Goal: Navigation & Orientation: Find specific page/section

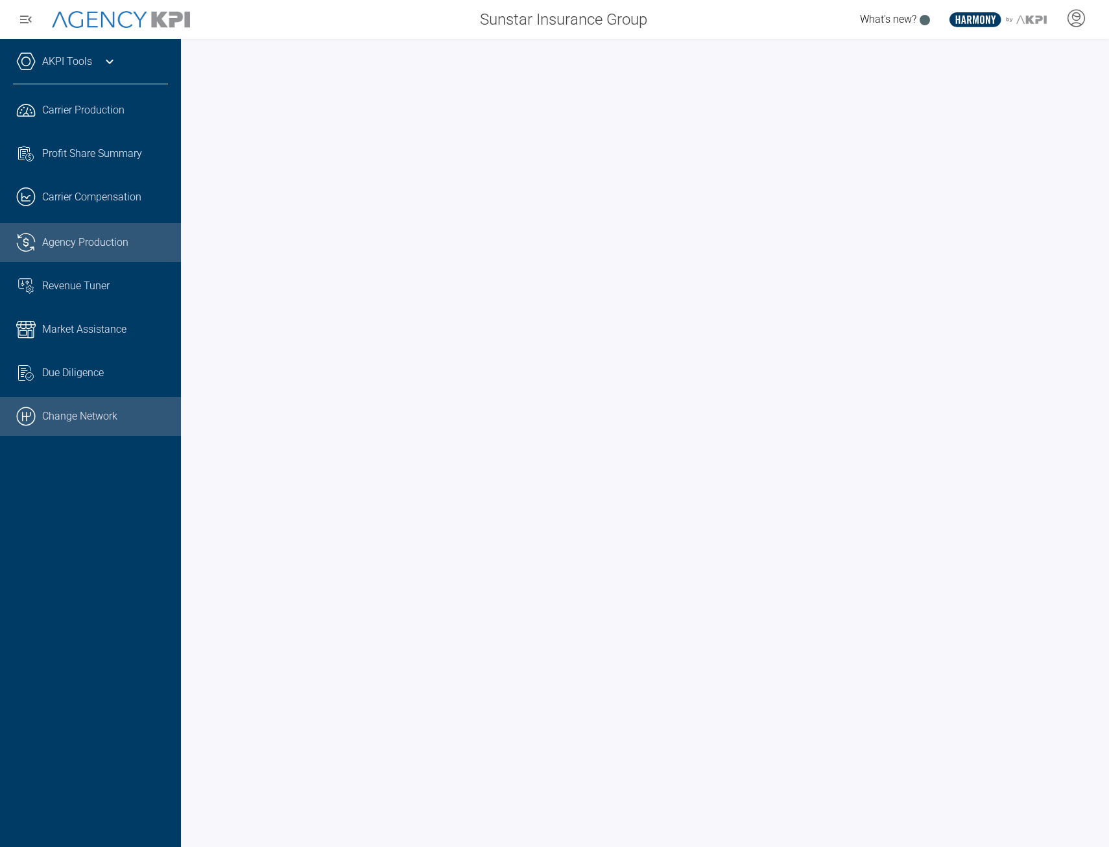
click at [53, 416] on link ".cls-1{fill:none;stroke:#000;stroke-linecap:round;stroke-linejoin:round;stroke-…" at bounding box center [90, 416] width 181 height 39
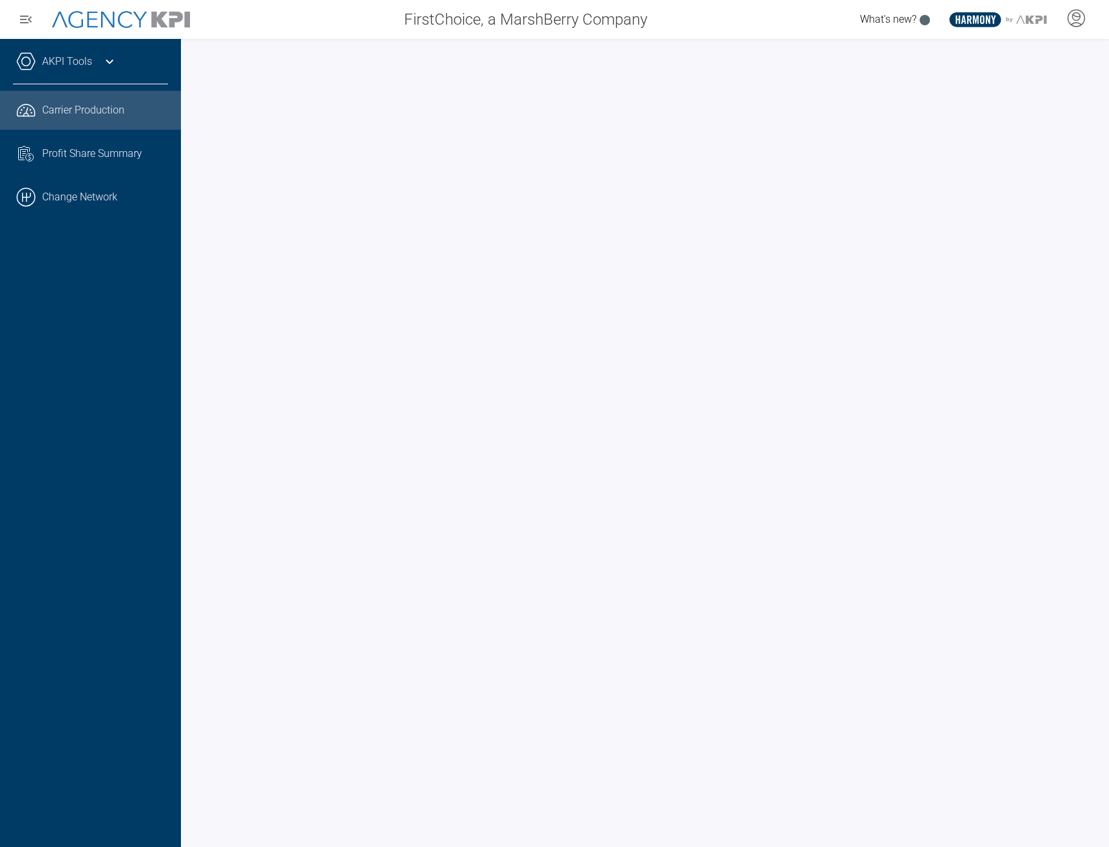
click at [48, 116] on span "Carrier Production" at bounding box center [83, 110] width 82 height 16
click at [84, 56] on link "AKPI Tools" at bounding box center [67, 62] width 50 height 16
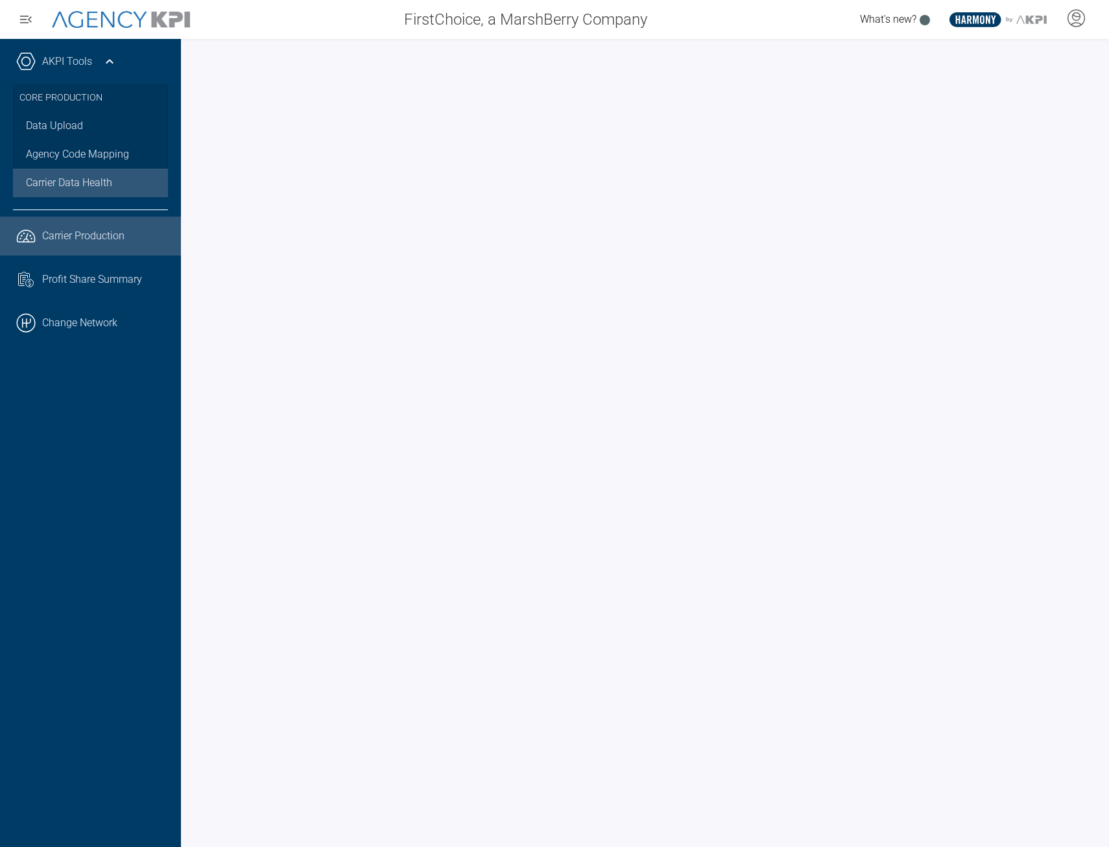
click at [86, 186] on span "Carrier Data Health" at bounding box center [69, 183] width 86 height 16
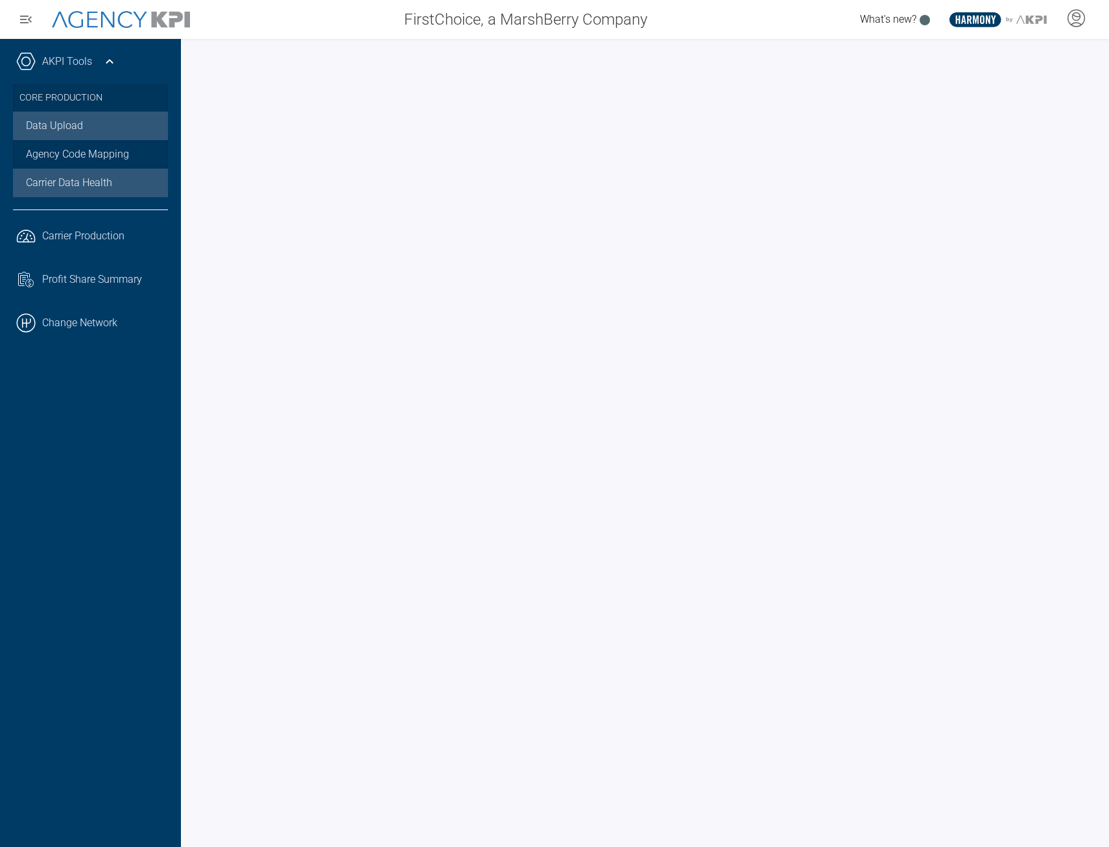
click at [65, 133] on link "Data Upload" at bounding box center [90, 126] width 155 height 29
click at [85, 146] on link "Agency Code Mapping" at bounding box center [90, 154] width 155 height 29
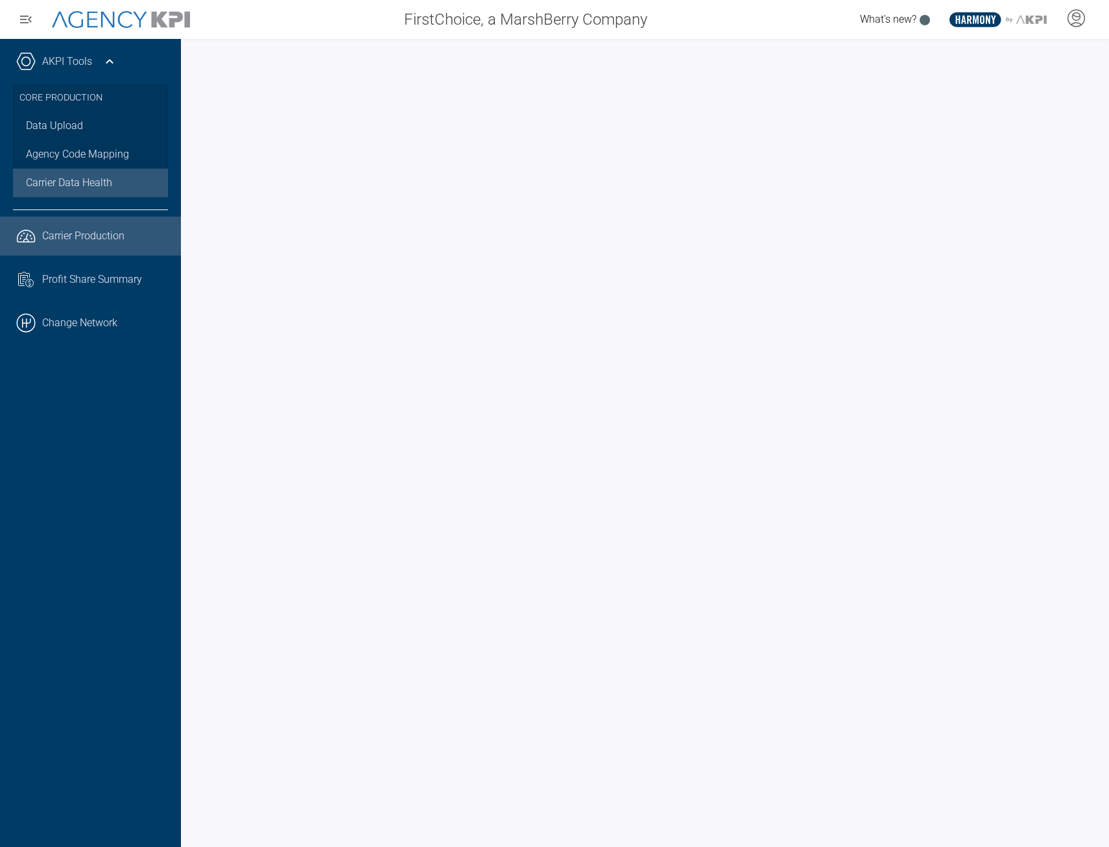
click at [99, 231] on span "Carrier Production" at bounding box center [83, 236] width 82 height 16
